Goal: Transaction & Acquisition: Obtain resource

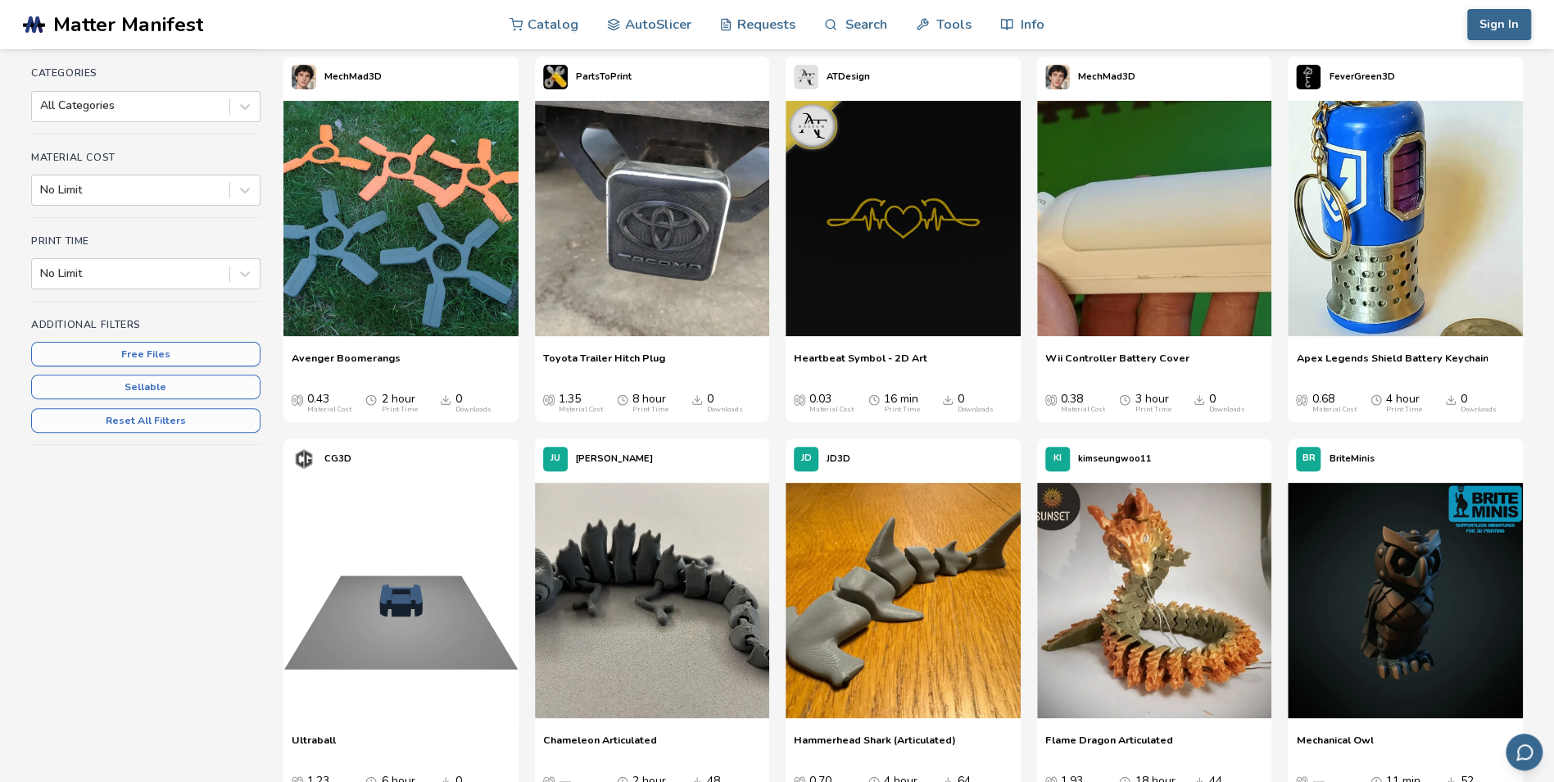
scroll to position [217, 0]
click at [180, 364] on button "Free Files" at bounding box center [145, 354] width 229 height 25
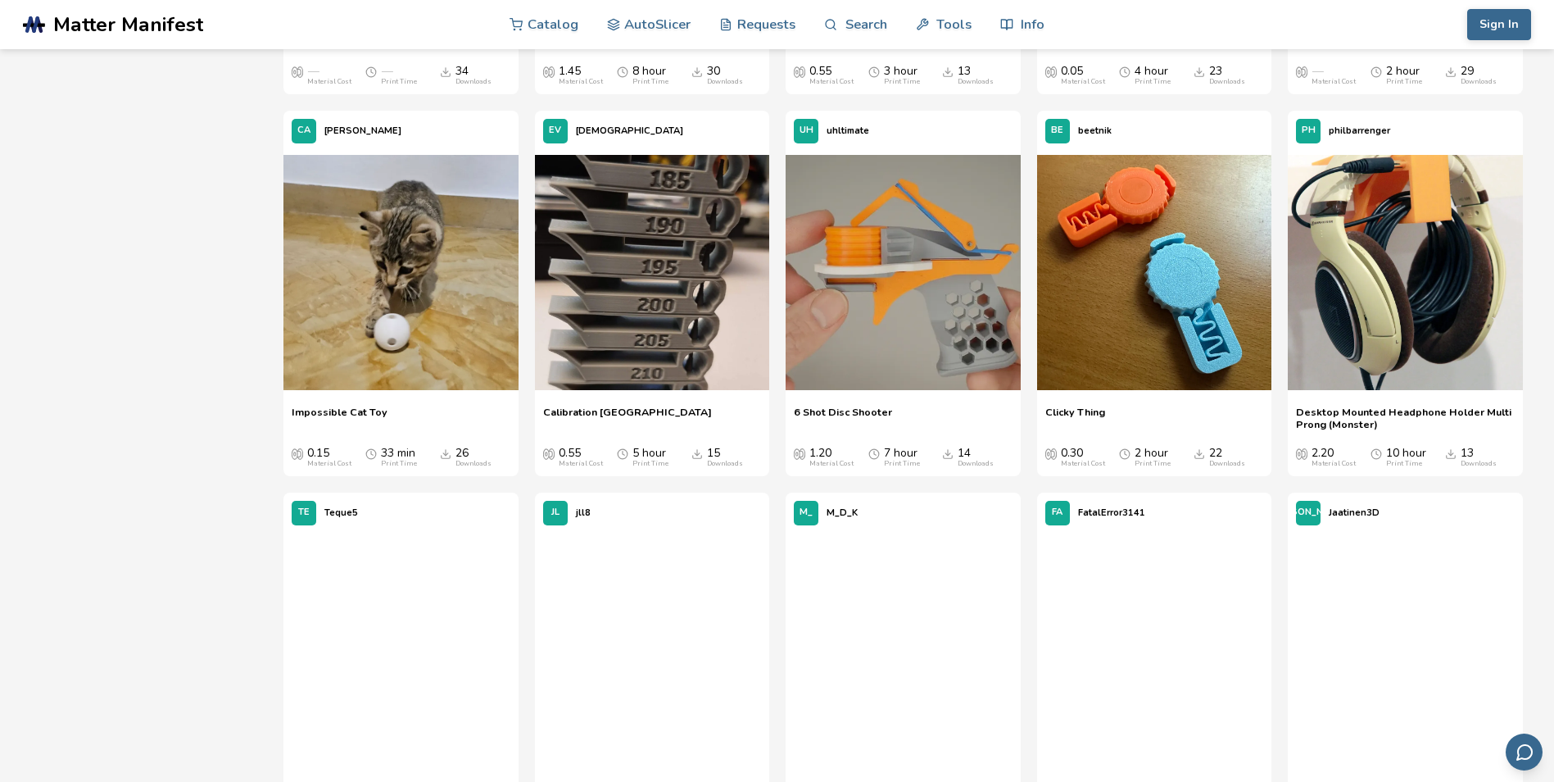
scroll to position [983, 0]
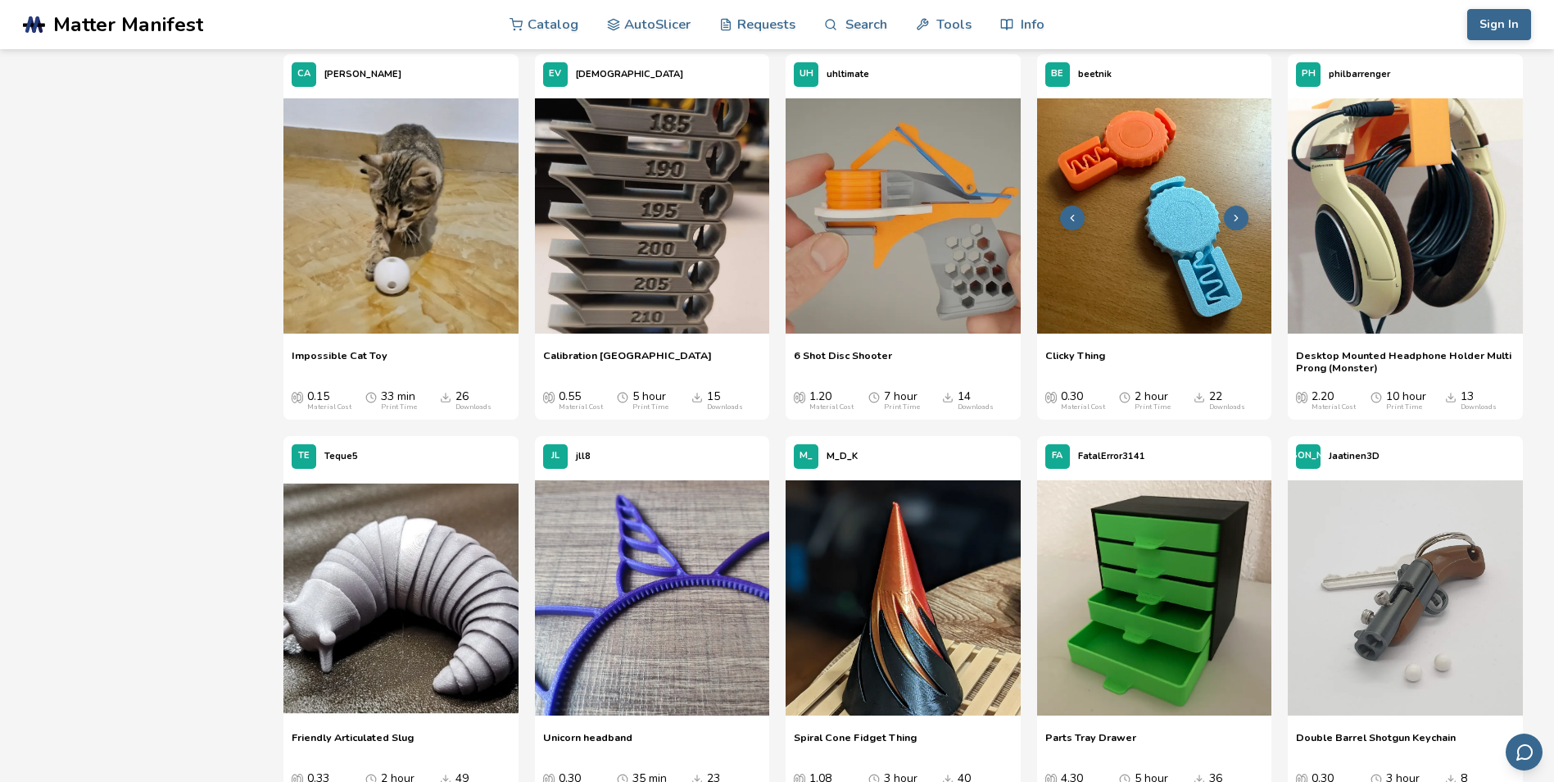
click at [1240, 215] on icon at bounding box center [1236, 217] width 11 height 11
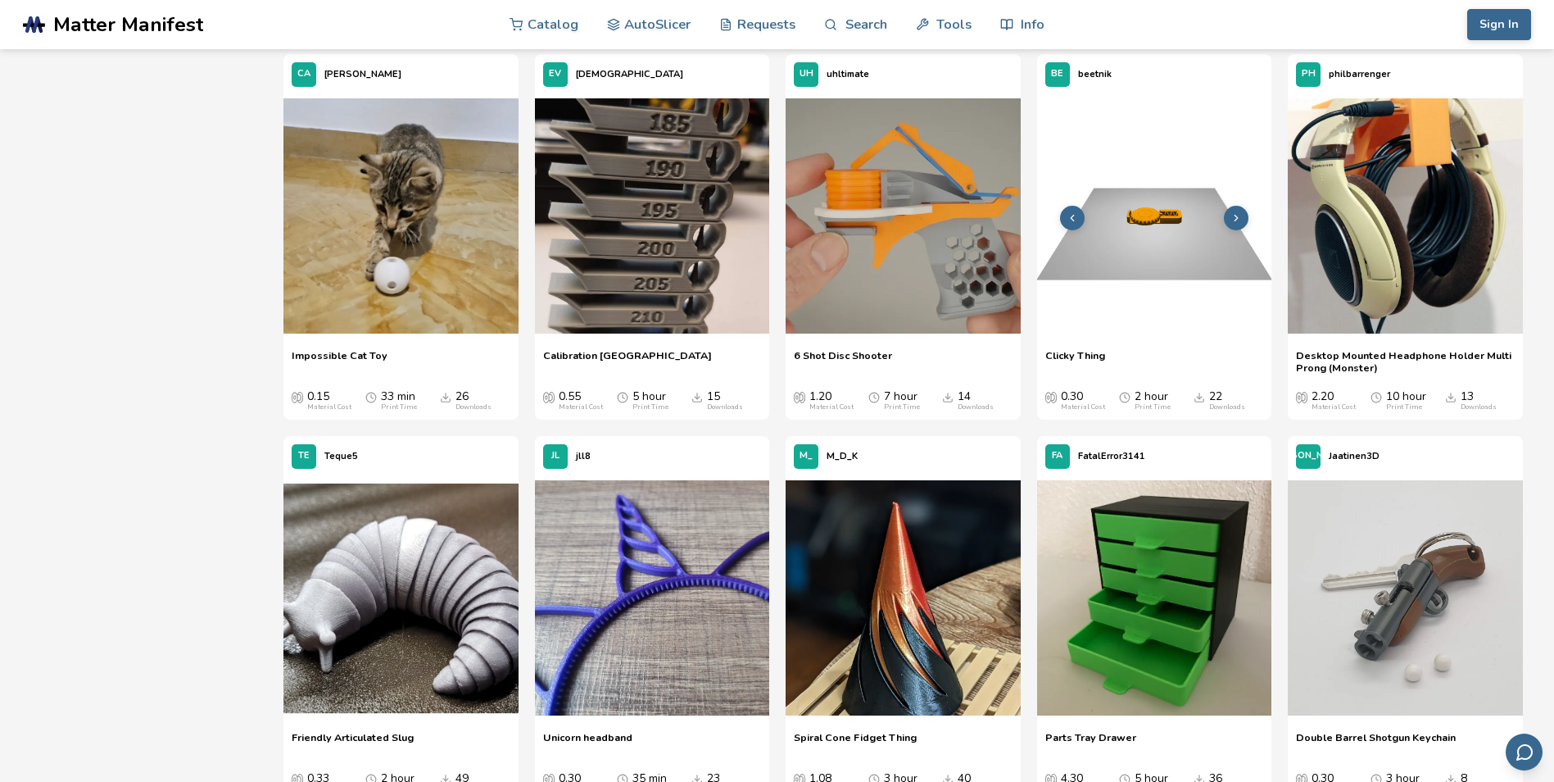
click at [1240, 215] on icon at bounding box center [1236, 217] width 11 height 11
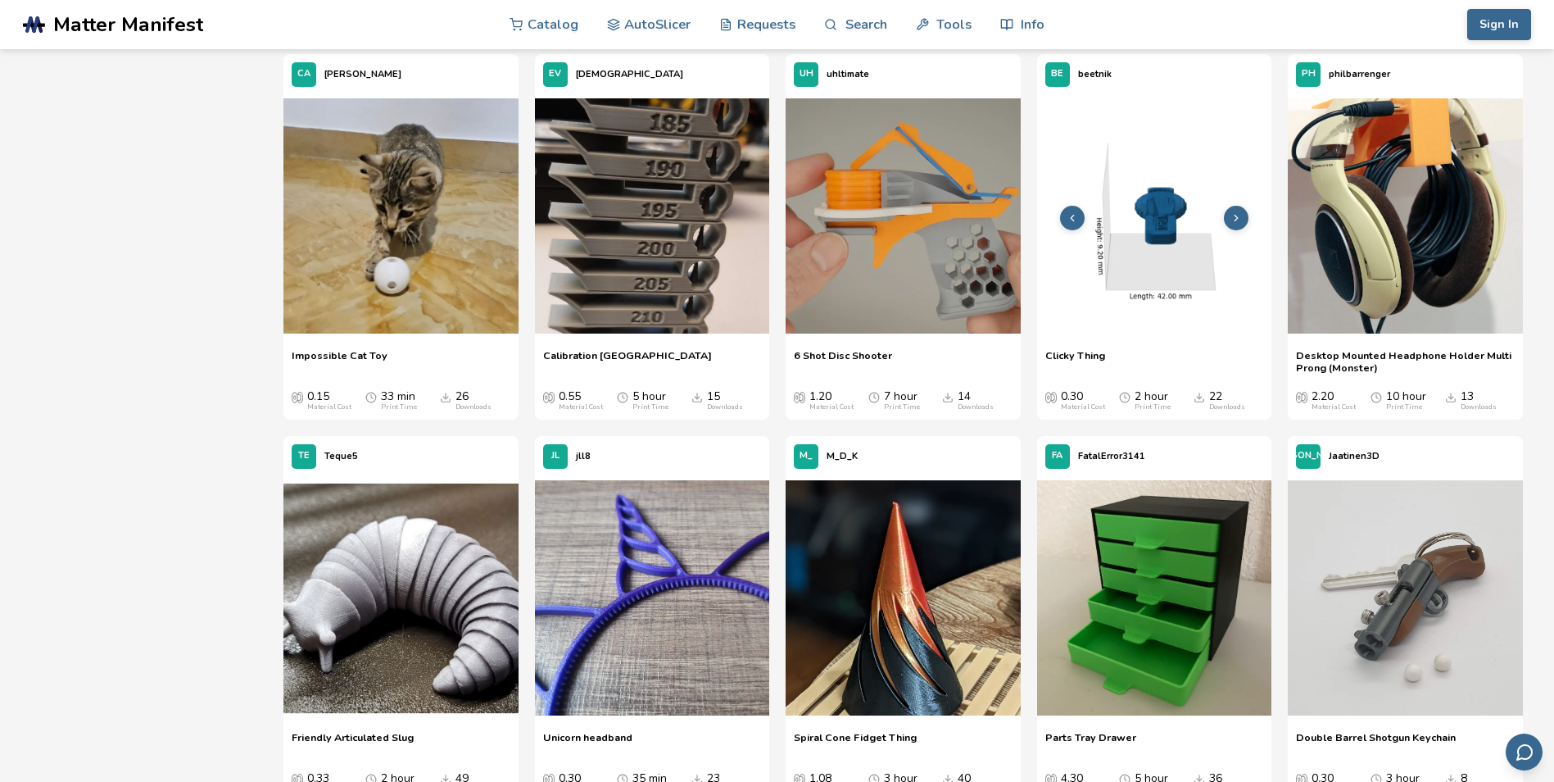
click at [1190, 243] on img at bounding box center [1154, 215] width 235 height 235
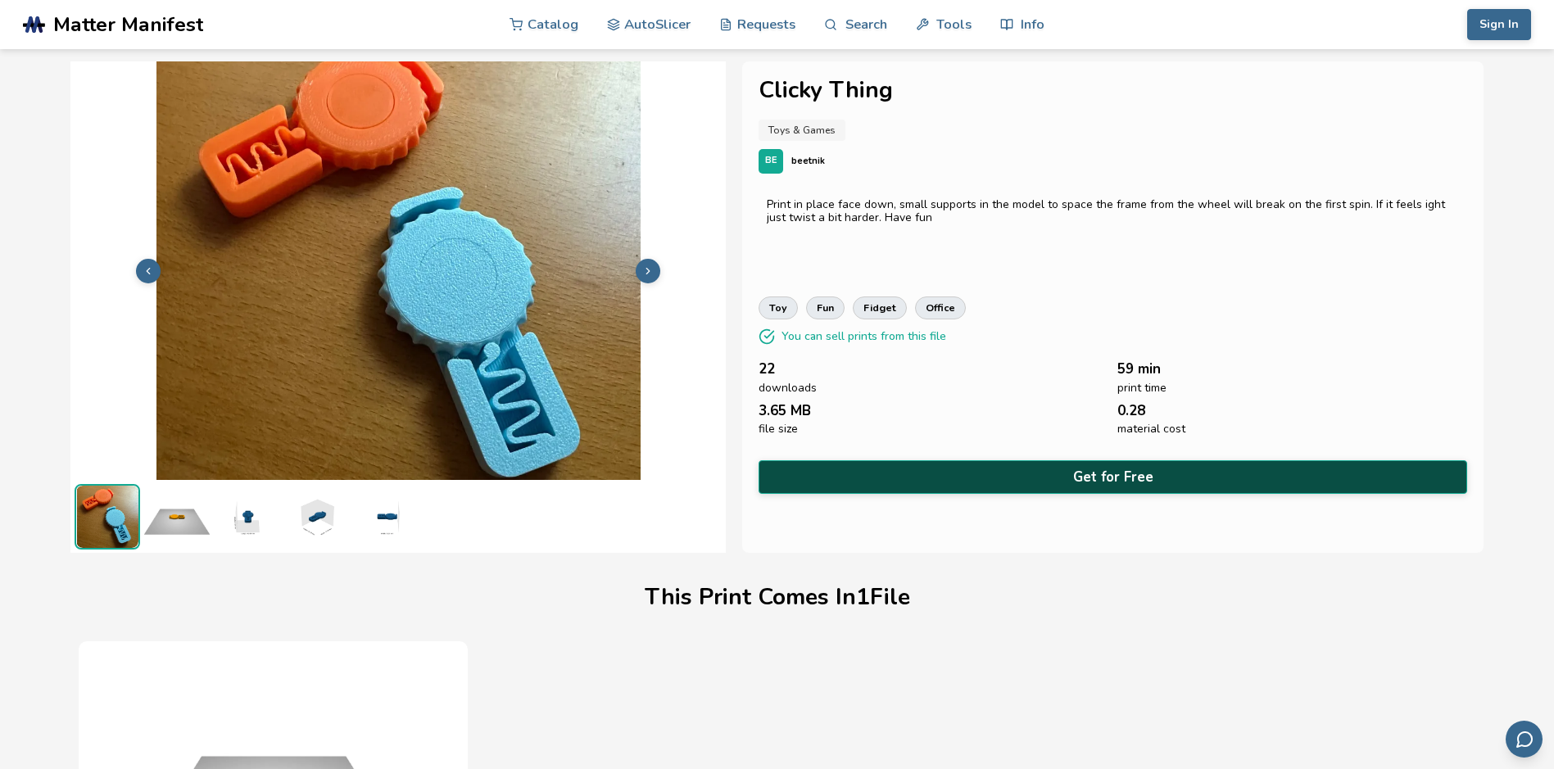
click at [1097, 466] on button "Get for Free" at bounding box center [1113, 477] width 708 height 34
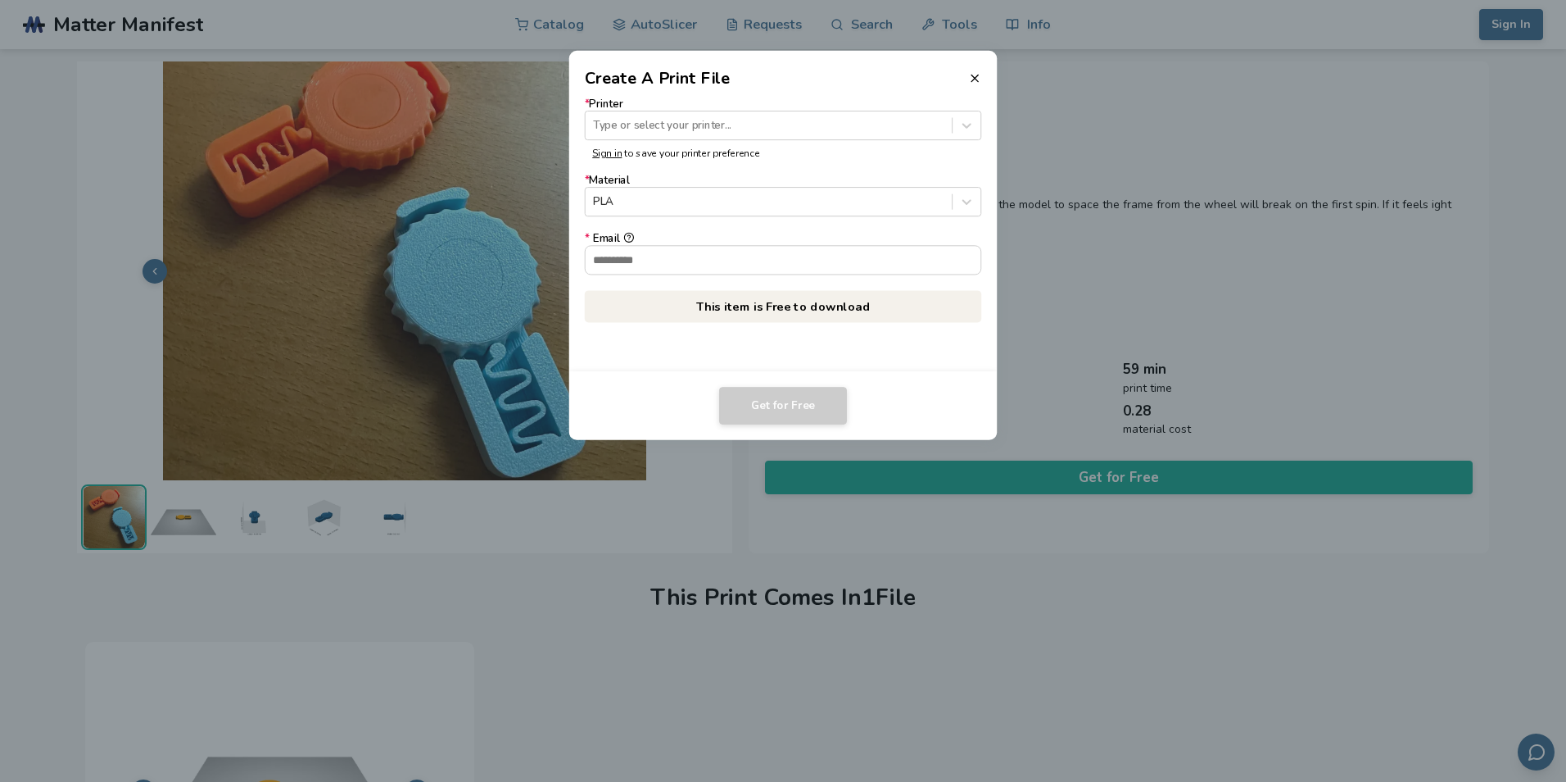
click at [770, 309] on p "This item is Free to download" at bounding box center [783, 306] width 397 height 32
click at [714, 260] on input "* Email" at bounding box center [784, 260] width 396 height 28
type input "**********"
click at [623, 233] on button "**********" at bounding box center [628, 238] width 11 height 11
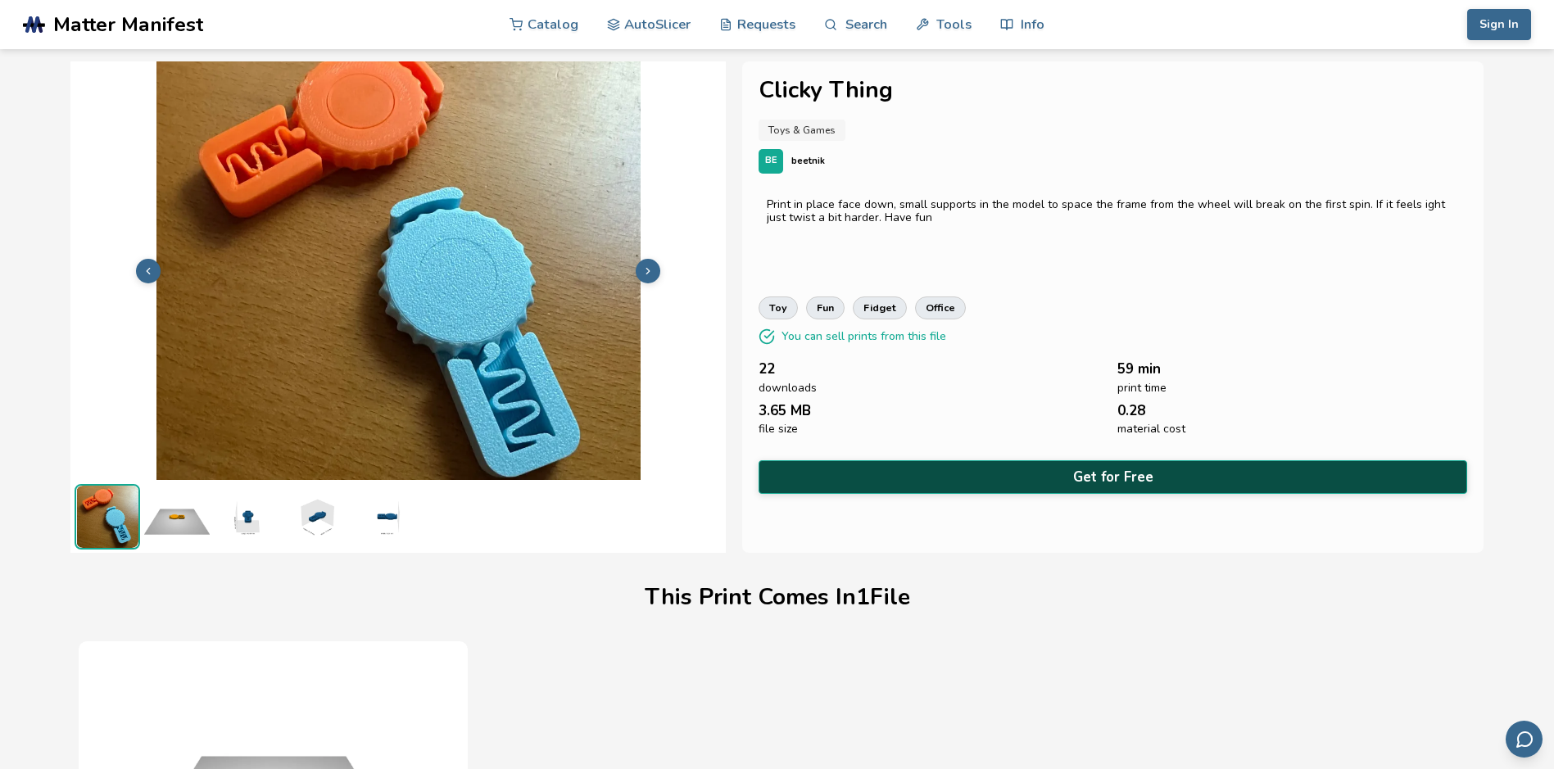
click at [1010, 476] on button "Get for Free" at bounding box center [1113, 477] width 708 height 34
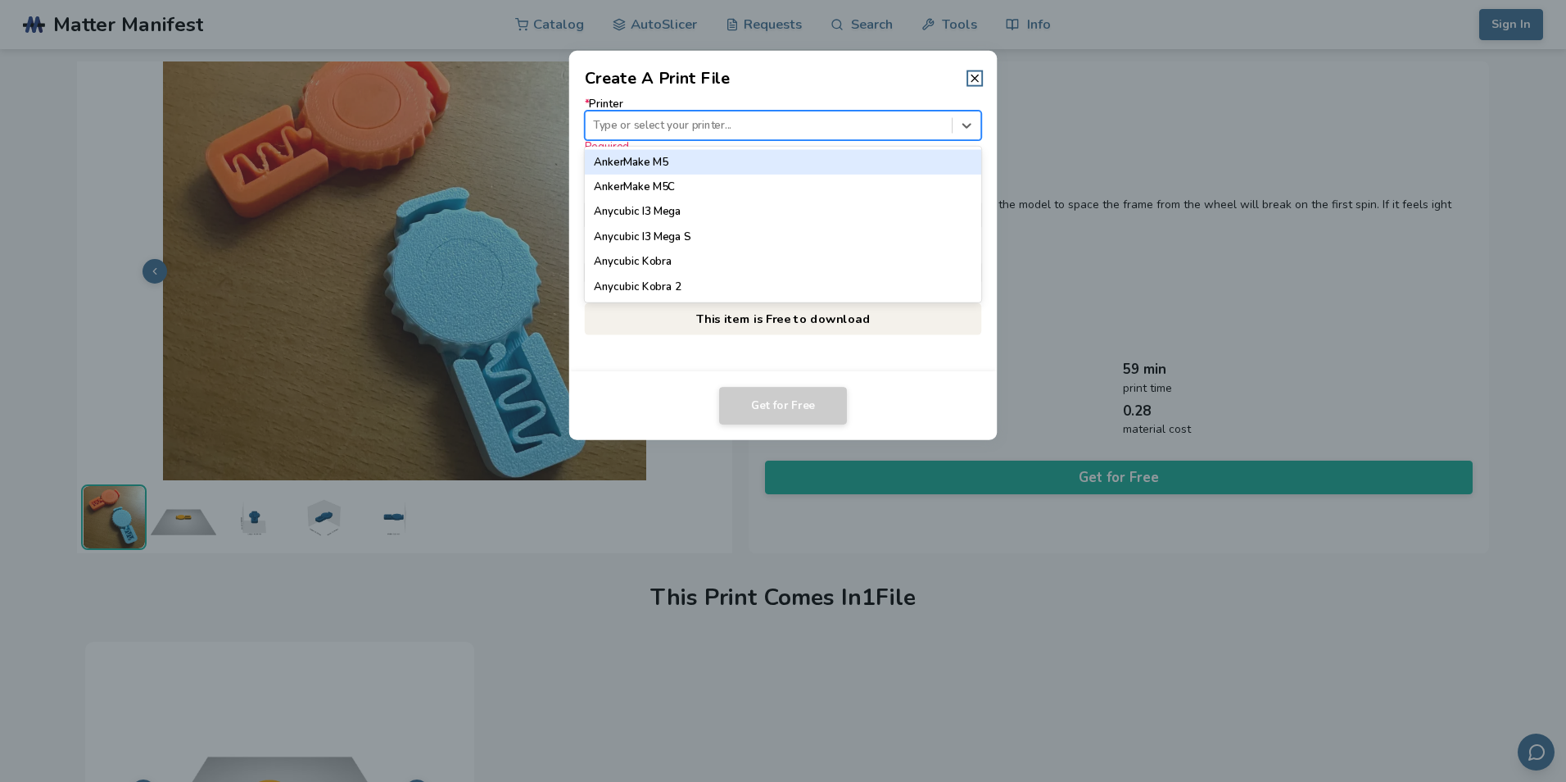
click at [661, 129] on div at bounding box center [768, 125] width 351 height 16
